Goal: Check status: Check status

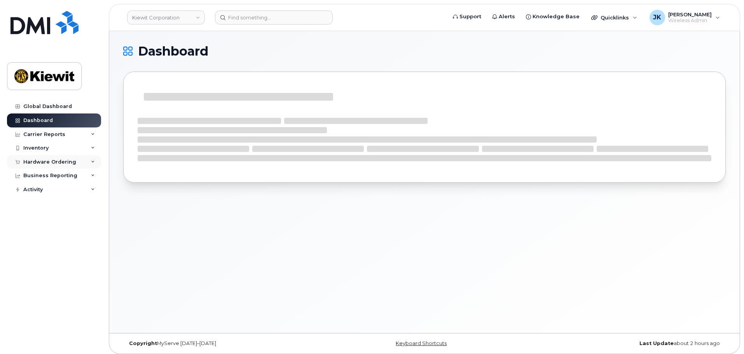
click at [55, 163] on div "Hardware Ordering" at bounding box center [49, 162] width 53 height 6
click at [51, 192] on link "Orders" at bounding box center [61, 191] width 80 height 15
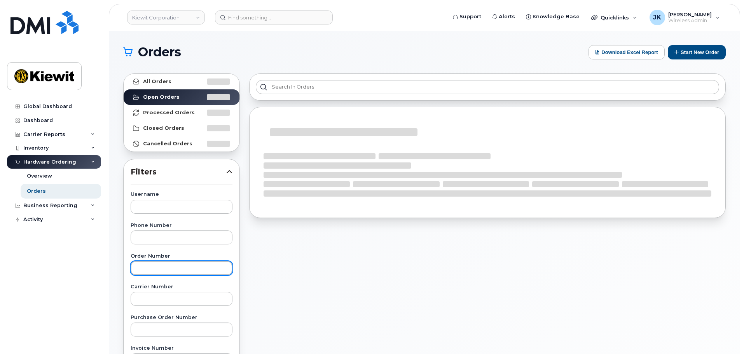
click at [180, 266] on input "text" at bounding box center [182, 268] width 102 height 14
paste input "299263"
type input "299263"
click at [413, 285] on div "Showing 1 To 10 Of 120 Entries 1 2 3 4 5" at bounding box center [488, 342] width 486 height 546
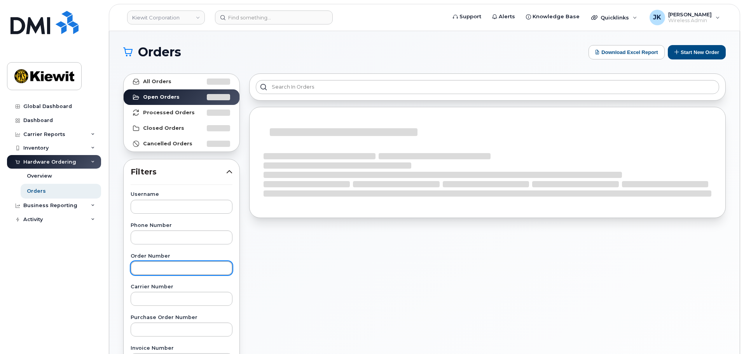
click at [149, 270] on input "text" at bounding box center [182, 268] width 102 height 14
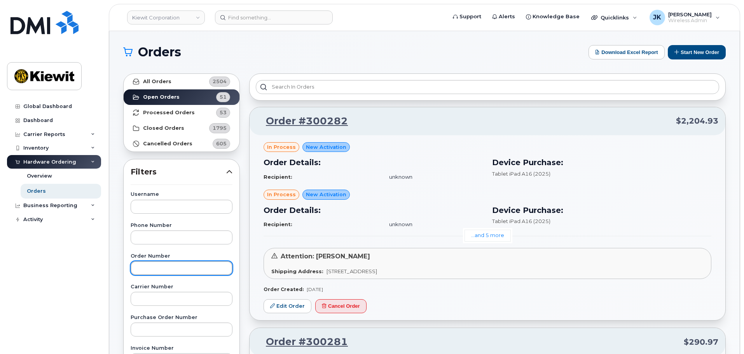
paste input "299263"
type input "299263"
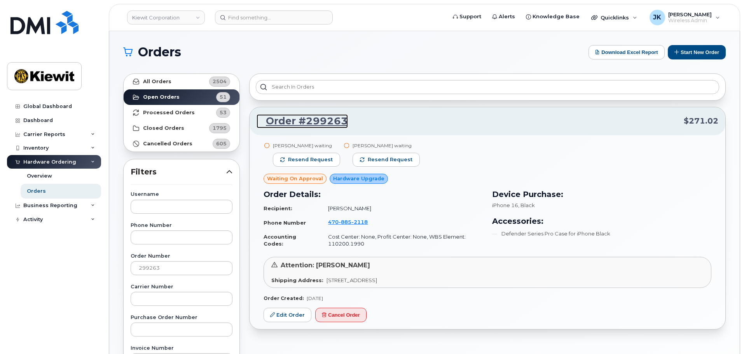
click at [311, 121] on link "Order #299263" at bounding box center [302, 121] width 91 height 14
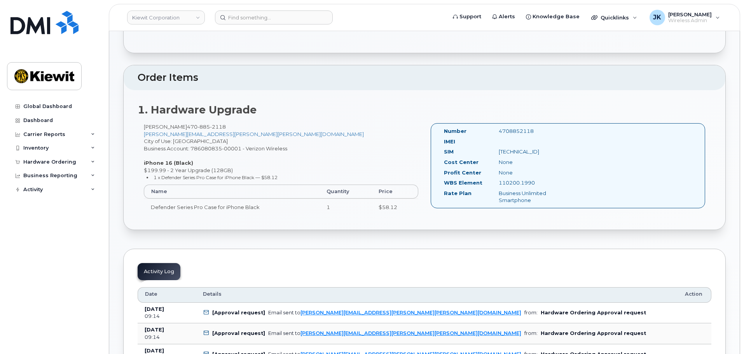
scroll to position [156, 0]
